Goal: Transaction & Acquisition: Purchase product/service

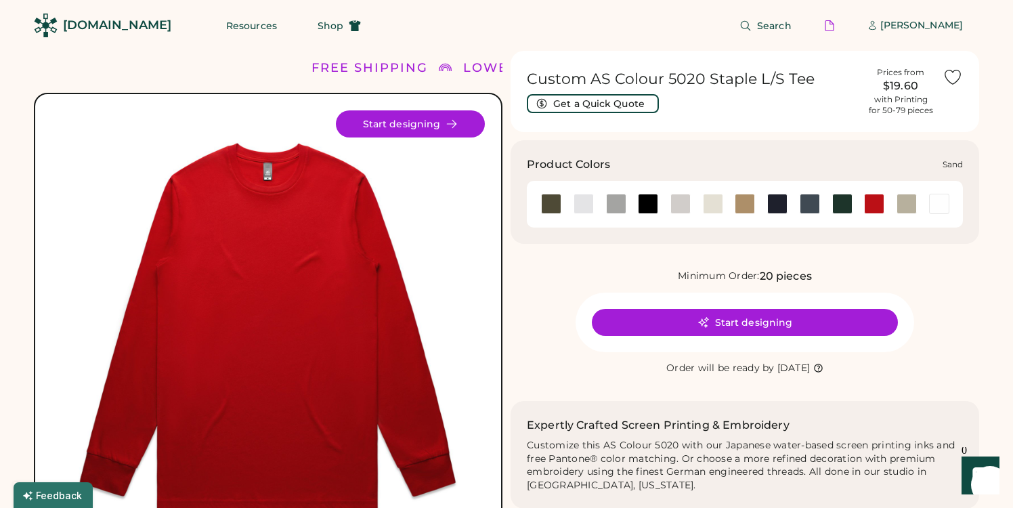
click at [913, 207] on div at bounding box center [907, 204] width 20 height 20
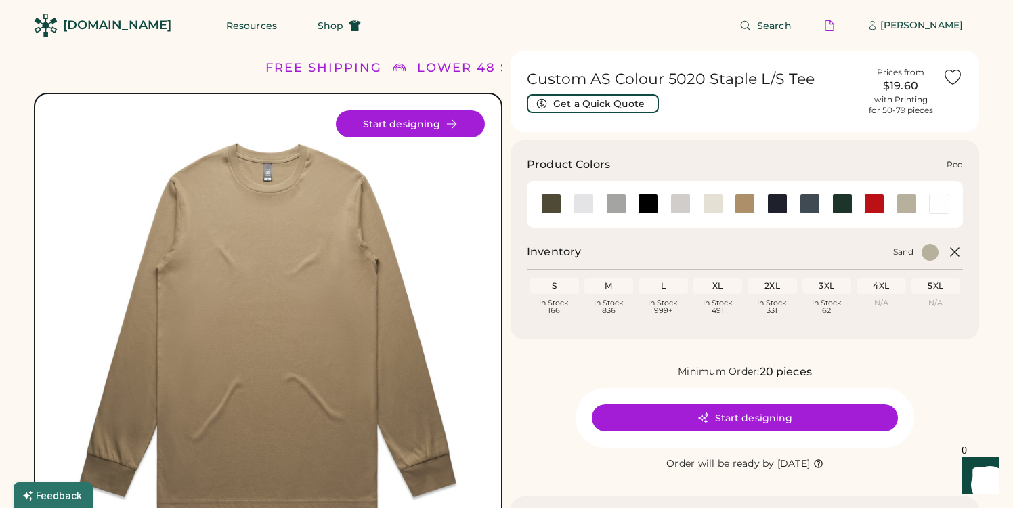
click at [876, 207] on div at bounding box center [874, 204] width 20 height 20
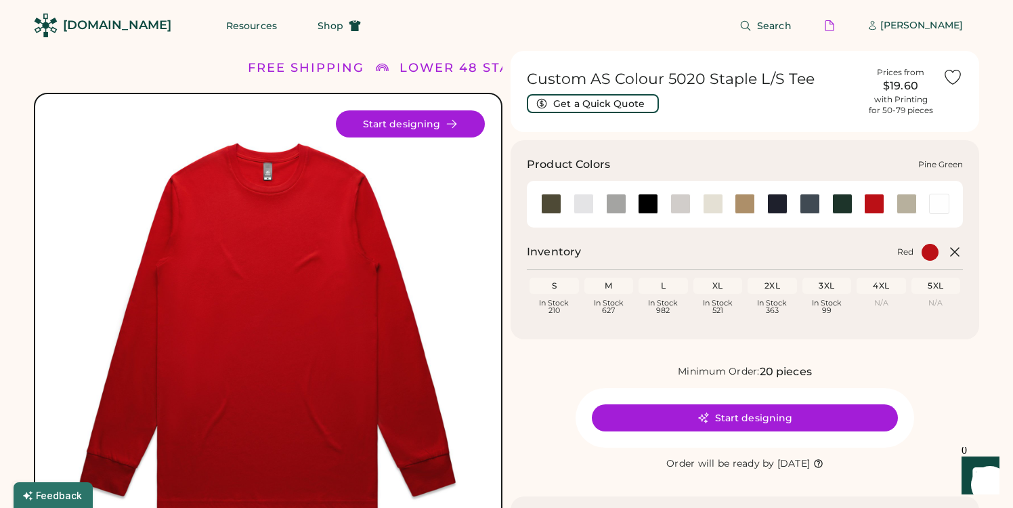
click at [842, 202] on div at bounding box center [843, 204] width 20 height 20
click at [810, 207] on div at bounding box center [810, 204] width 20 height 20
click at [842, 207] on div at bounding box center [843, 204] width 20 height 20
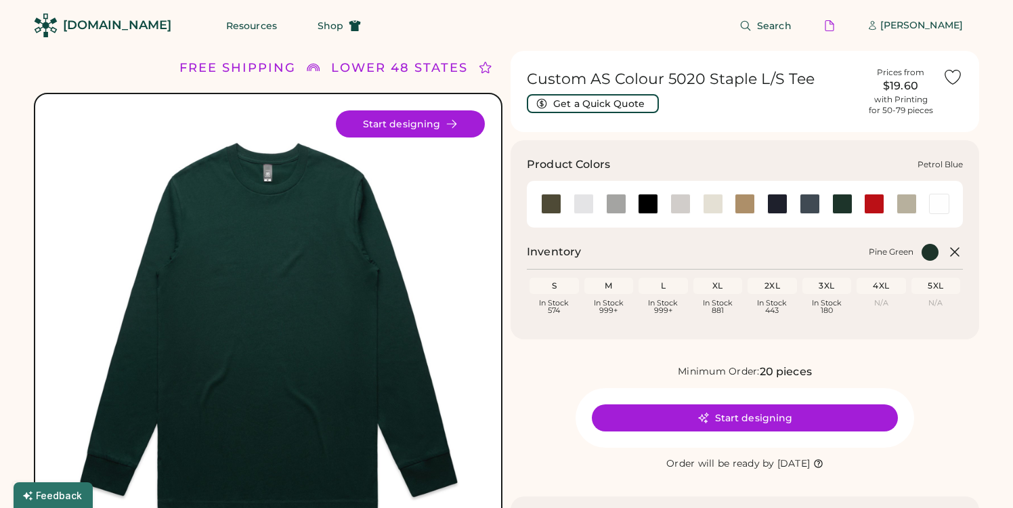
click at [803, 206] on div at bounding box center [810, 204] width 20 height 20
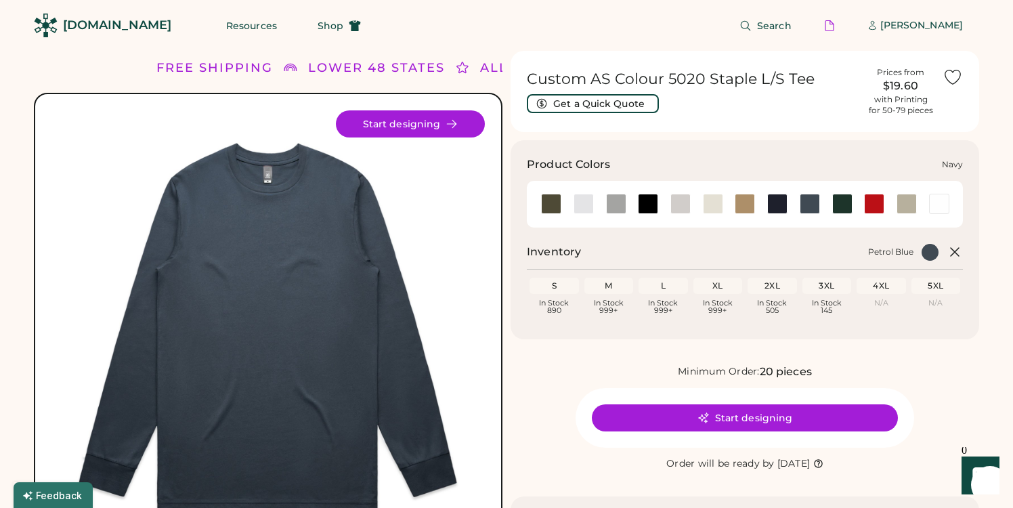
click at [778, 206] on div at bounding box center [778, 204] width 20 height 20
click at [776, 200] on div at bounding box center [778, 204] width 20 height 20
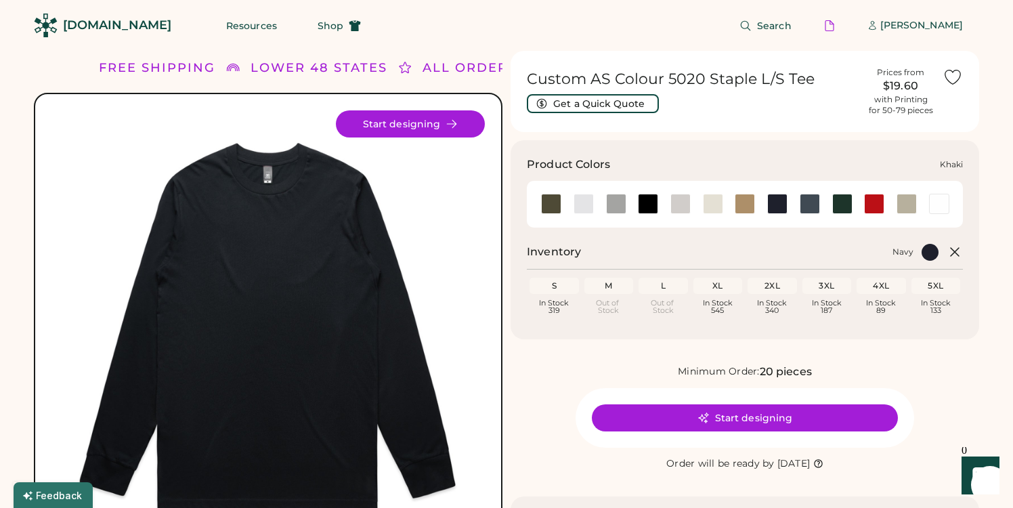
click at [748, 203] on div at bounding box center [745, 204] width 20 height 20
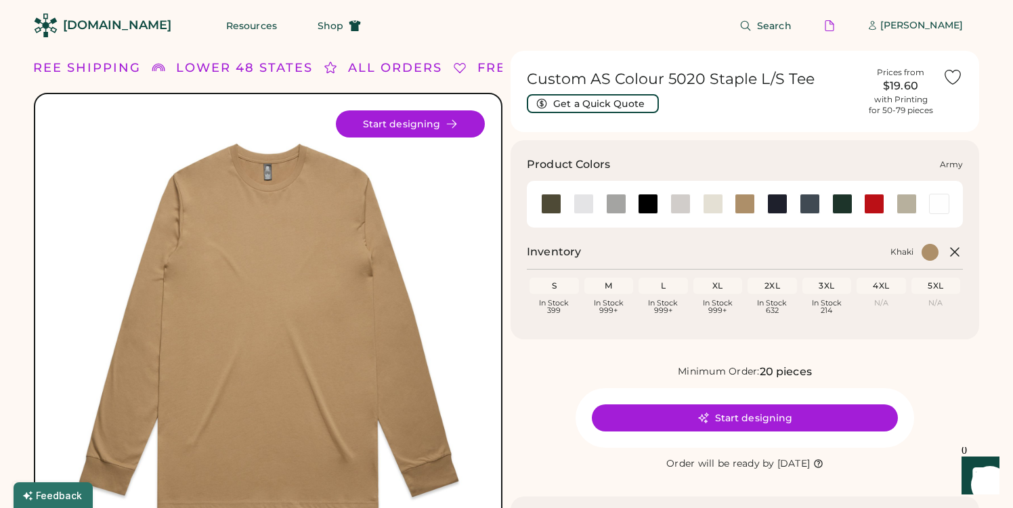
click at [553, 207] on div at bounding box center [551, 204] width 20 height 20
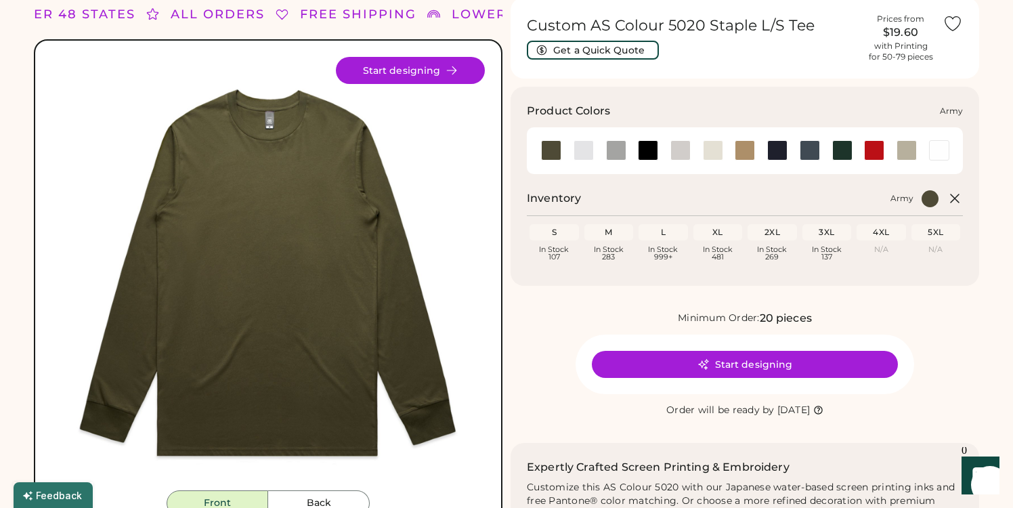
scroll to position [55, 0]
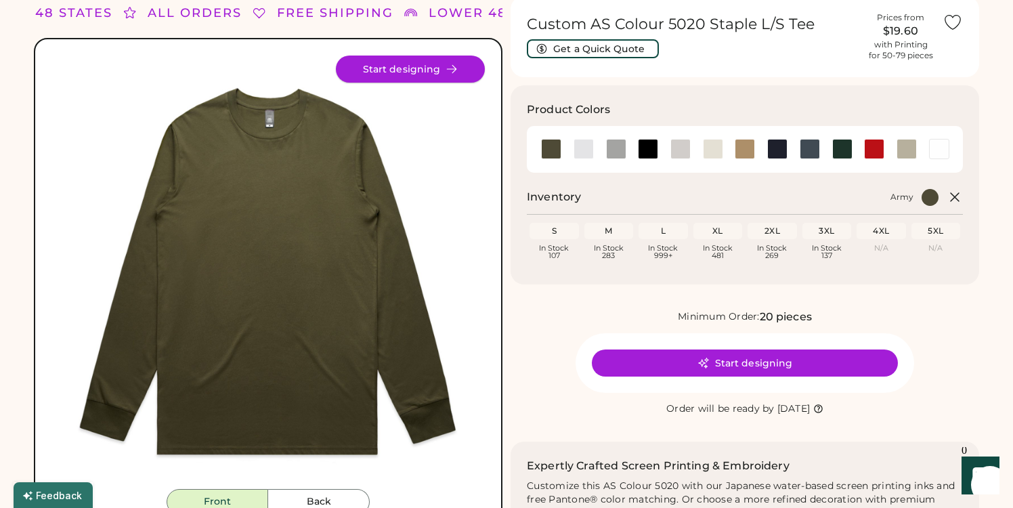
click at [434, 70] on button "Start designing" at bounding box center [410, 69] width 149 height 27
